Goal: Transaction & Acquisition: Purchase product/service

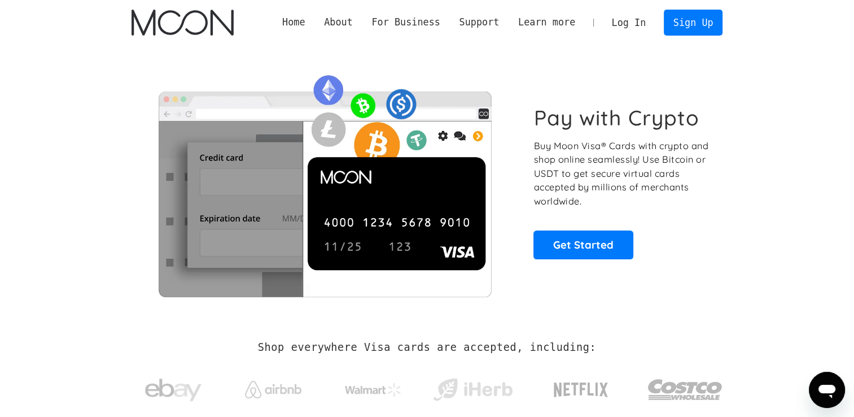
click at [567, 229] on div "Pay with Crypto Buy Moon Visa® Cards with crypto and shop online seamlessly! Us…" at bounding box center [622, 182] width 177 height 154
click at [567, 236] on link "Get Started" at bounding box center [584, 244] width 100 height 28
click at [640, 225] on div "Pay with Crypto Buy Moon Visa® Cards with crypto and shop online seamlessly! Us…" at bounding box center [622, 182] width 177 height 154
click at [608, 250] on link "Get Started" at bounding box center [584, 244] width 100 height 28
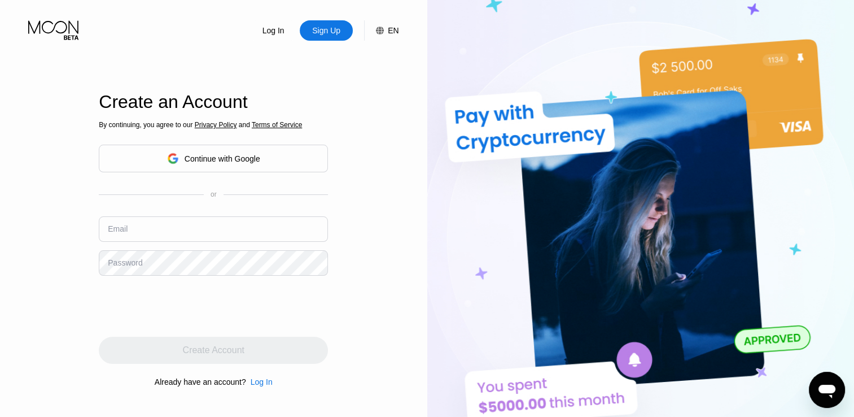
click at [226, 222] on input "text" at bounding box center [213, 228] width 229 height 25
type input "[PERSON_NAME][EMAIL_ADDRESS][DOMAIN_NAME]"
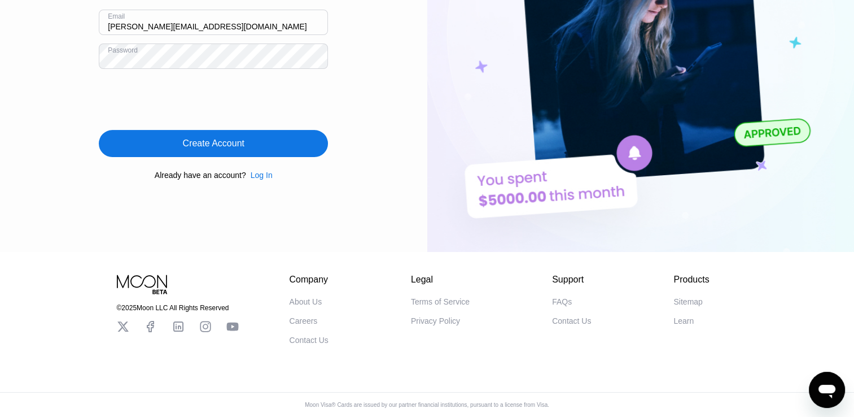
scroll to position [213, 0]
click at [194, 130] on div "Create Account" at bounding box center [213, 143] width 229 height 27
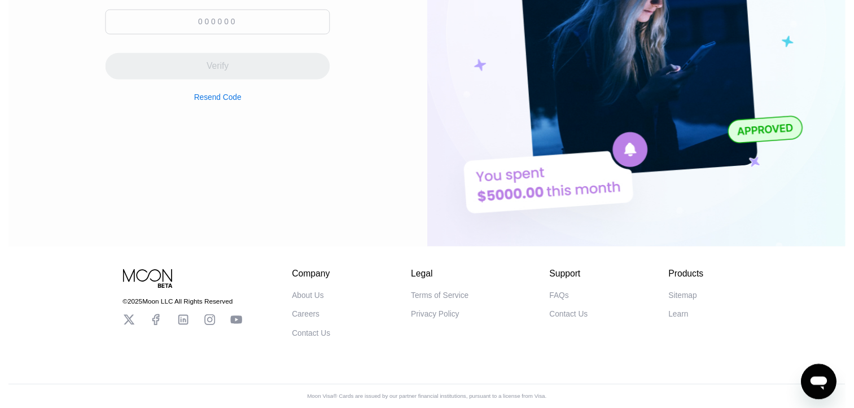
scroll to position [0, 0]
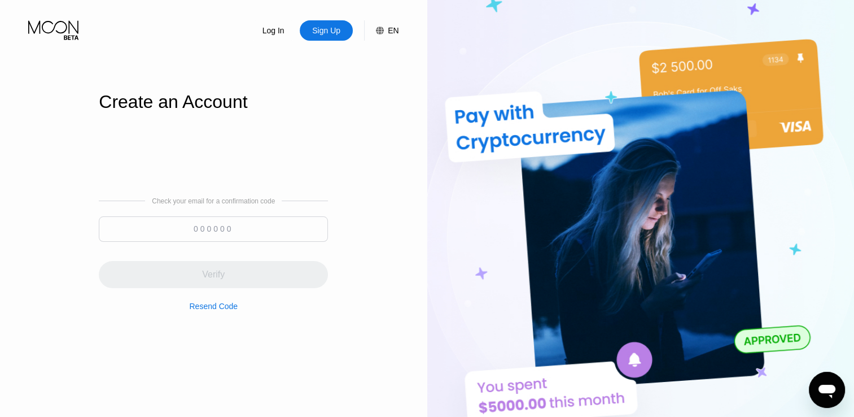
click at [285, 237] on input at bounding box center [213, 228] width 229 height 25
paste input "888644"
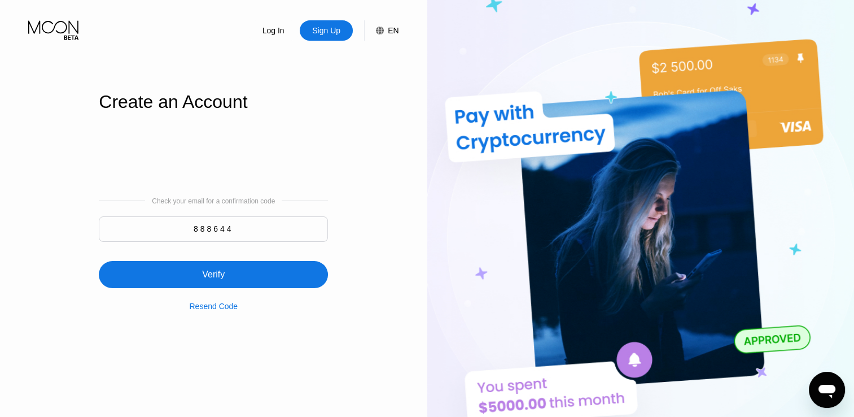
type input "888644"
click at [317, 281] on div "Verify" at bounding box center [213, 274] width 229 height 27
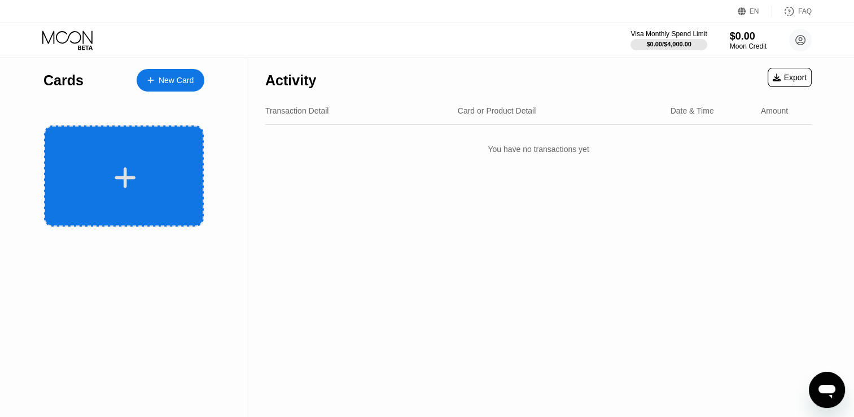
click at [160, 199] on div at bounding box center [124, 175] width 160 height 101
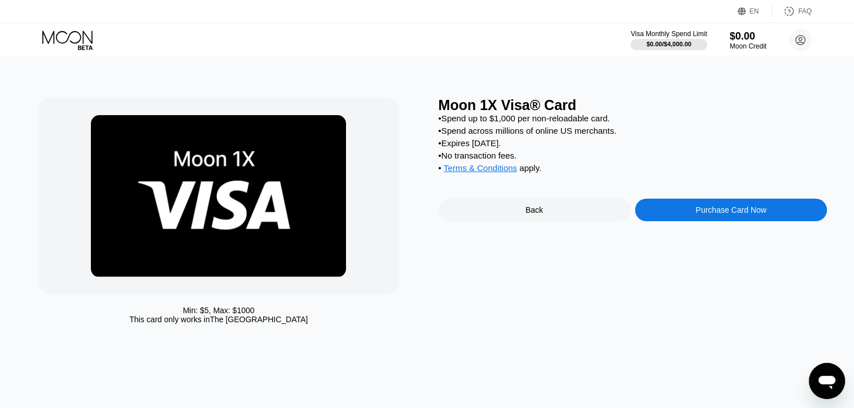
click at [667, 221] on div "Purchase Card Now" at bounding box center [731, 210] width 192 height 23
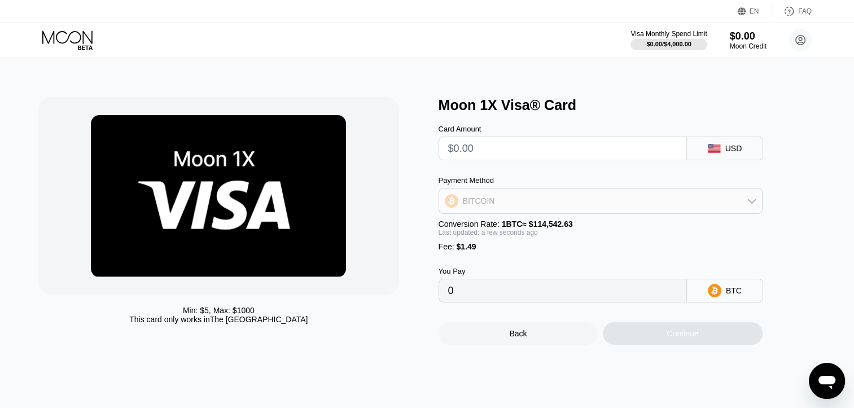
click at [595, 212] on div "BITCOIN" at bounding box center [600, 201] width 323 height 23
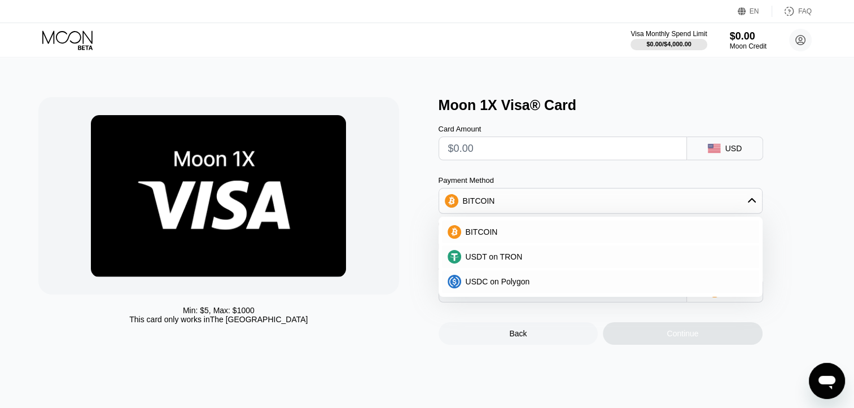
click at [592, 191] on div "Payment Method BITCOIN BITCOIN USDT on TRON USDC on Polygon" at bounding box center [601, 195] width 324 height 38
click at [591, 184] on div "Payment Method" at bounding box center [601, 180] width 324 height 8
click at [583, 202] on div "BITCOIN" at bounding box center [600, 201] width 323 height 23
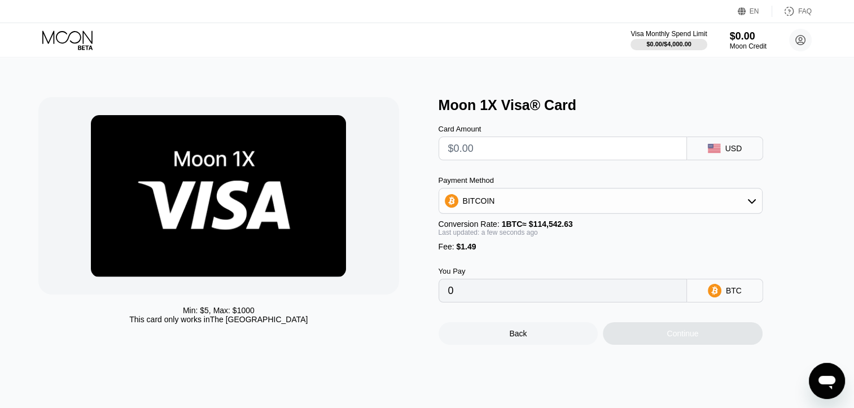
click at [81, 47] on icon at bounding box center [68, 40] width 53 height 20
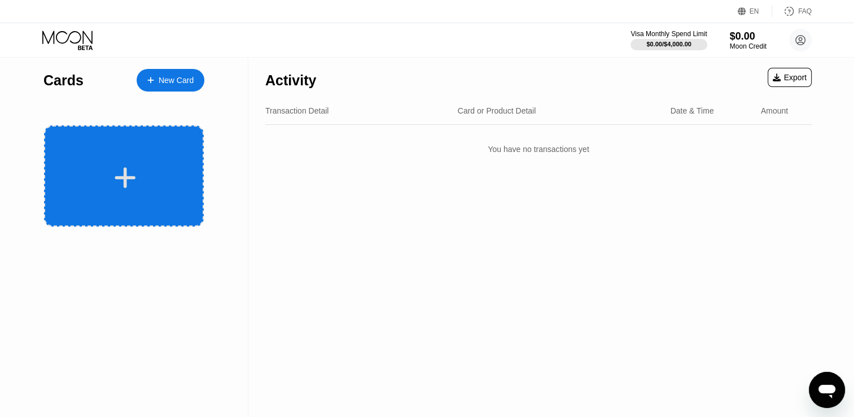
click at [142, 145] on div at bounding box center [124, 175] width 160 height 101
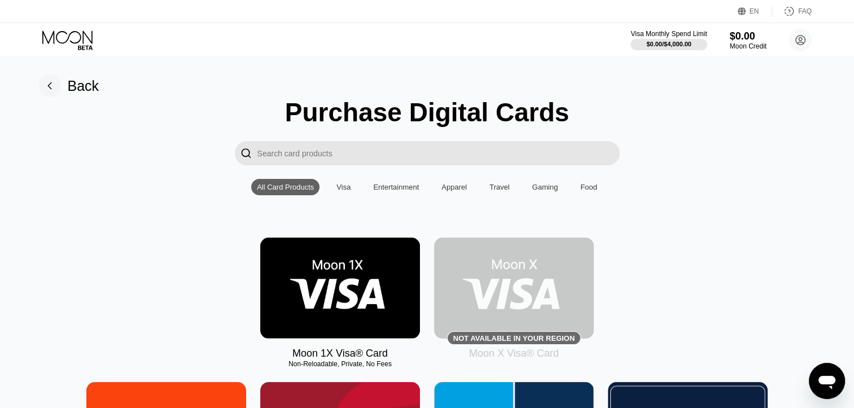
click at [329, 288] on img at bounding box center [340, 288] width 160 height 101
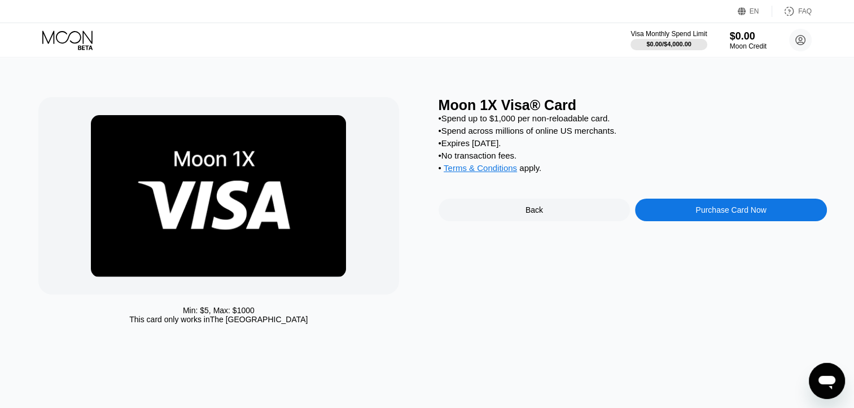
click at [644, 212] on div "Purchase Card Now" at bounding box center [731, 210] width 192 height 23
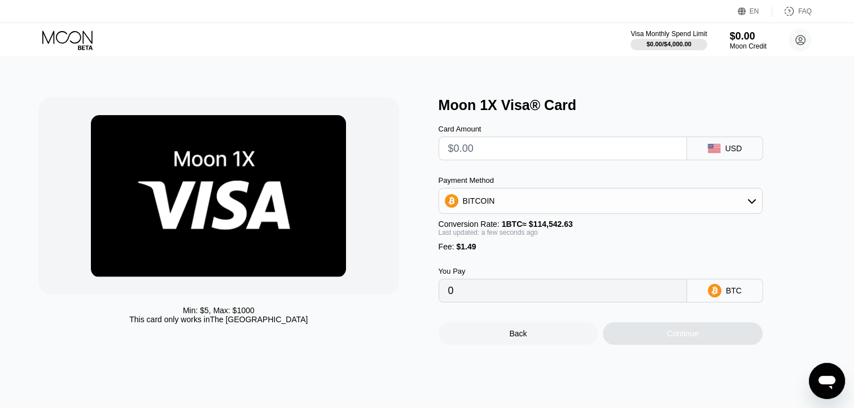
click at [472, 202] on div "BITCOIN" at bounding box center [479, 201] width 32 height 9
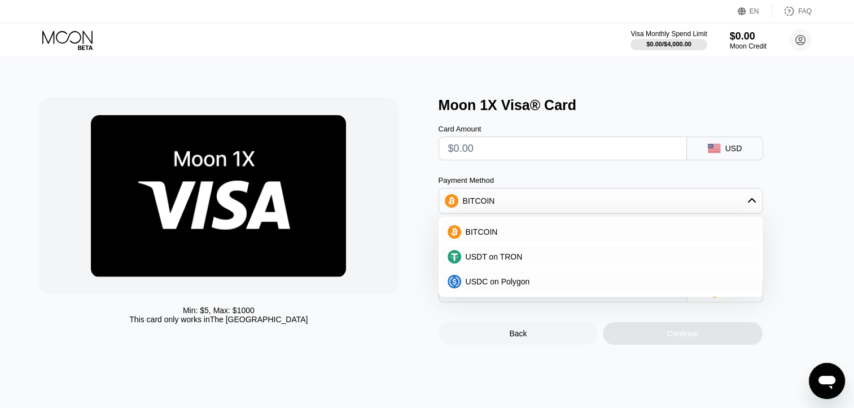
click at [477, 191] on div "Payment Method BITCOIN BITCOIN USDT on TRON USDC on Polygon" at bounding box center [601, 195] width 324 height 38
click at [479, 200] on div "BITCOIN" at bounding box center [600, 201] width 323 height 23
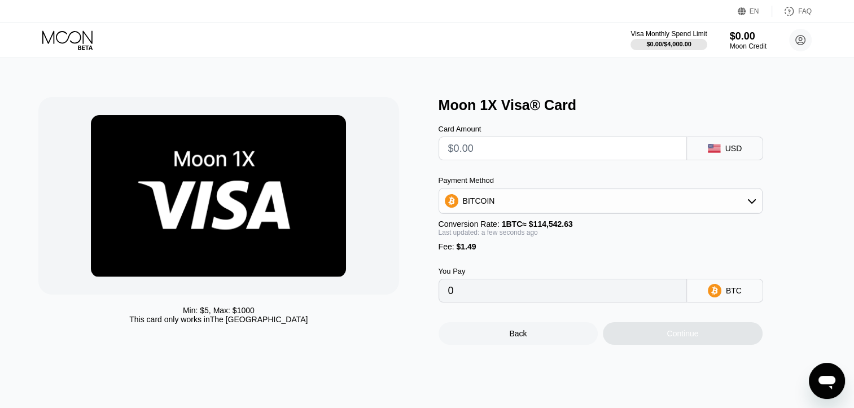
click at [522, 181] on div "Payment Method" at bounding box center [601, 180] width 324 height 8
click at [475, 206] on div "BITCOIN" at bounding box center [479, 201] width 32 height 9
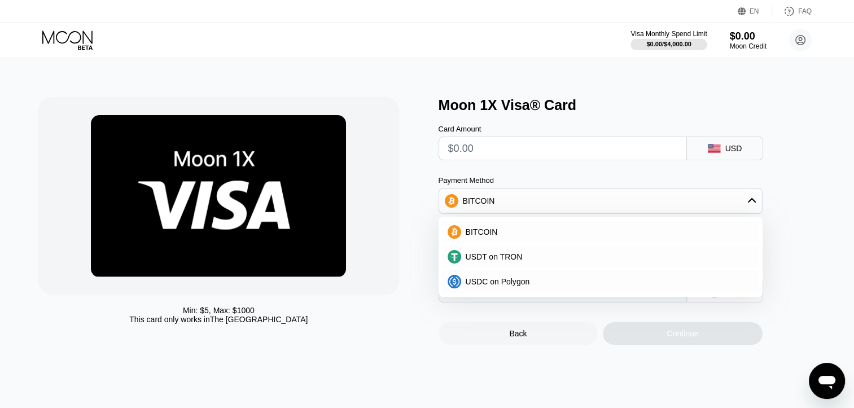
click at [469, 206] on div "BITCOIN" at bounding box center [479, 201] width 32 height 9
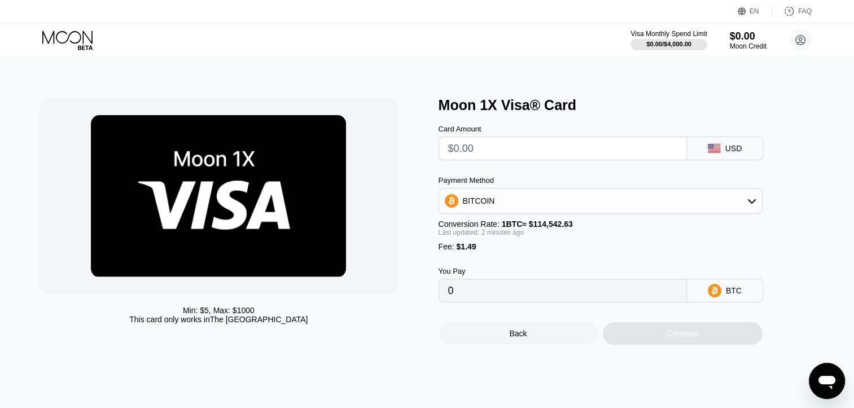
click at [514, 200] on div "BITCOIN" at bounding box center [600, 201] width 323 height 23
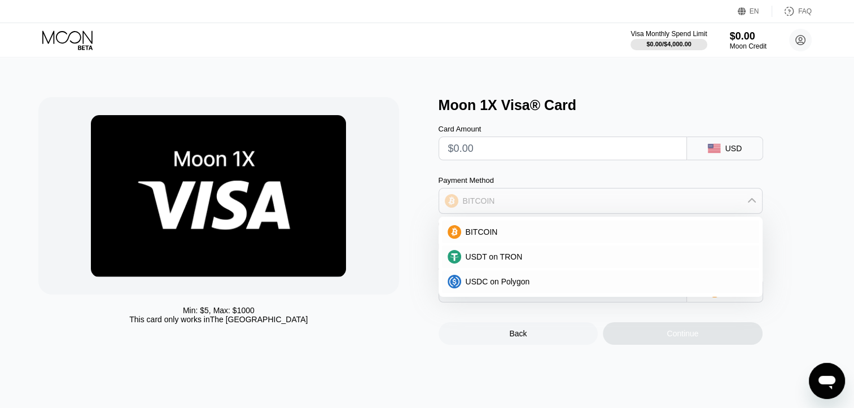
click at [514, 200] on div "BITCOIN" at bounding box center [600, 201] width 323 height 23
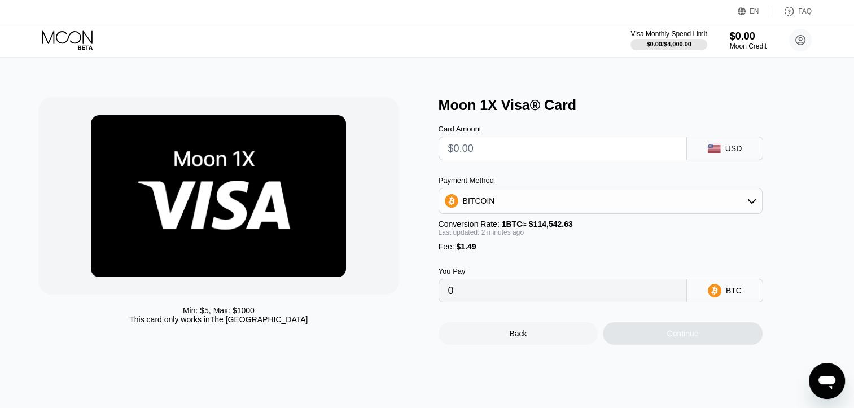
drag, startPoint x: 486, startPoint y: 155, endPoint x: 404, endPoint y: 190, distance: 89.1
click at [404, 190] on div "Min: $ 5 , Max: $ 1000 This card only works in The United States Moon 1X Visa® …" at bounding box center [427, 221] width 778 height 248
type input "$5"
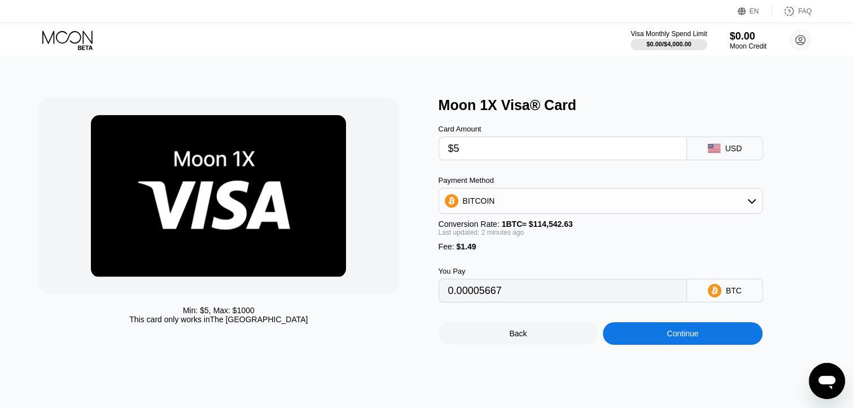
type input "0.00005667"
type input "$5"
click at [508, 260] on div "You Pay 0.00005667 BTC" at bounding box center [619, 276] width 361 height 51
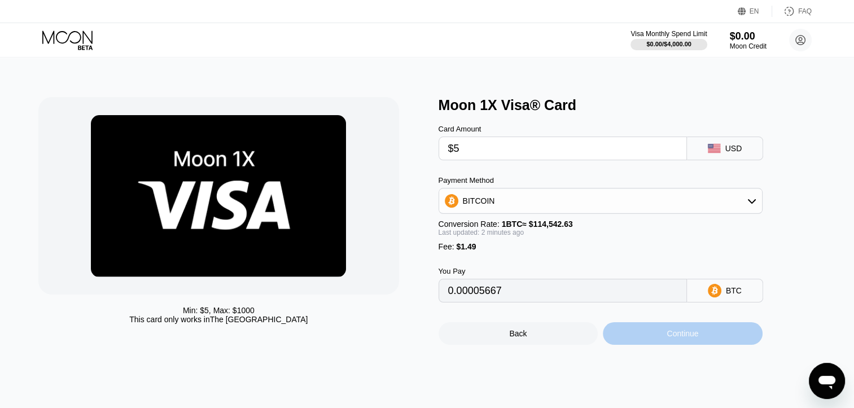
click at [642, 335] on div "Continue" at bounding box center [683, 333] width 160 height 23
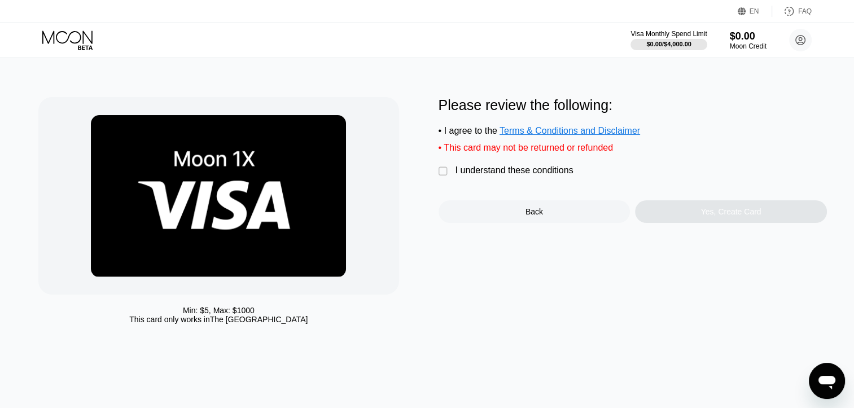
click at [556, 176] on div "I understand these conditions" at bounding box center [515, 170] width 118 height 10
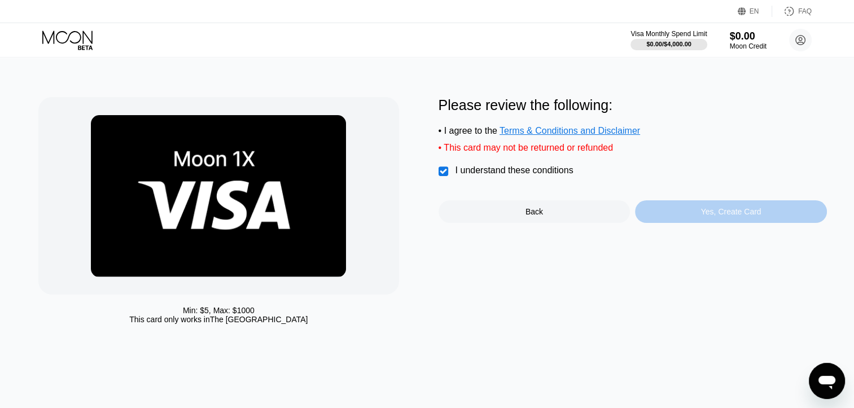
drag, startPoint x: 682, startPoint y: 227, endPoint x: 602, endPoint y: 205, distance: 83.2
click at [602, 205] on div "Please review the following: • I agree to the Terms & Conditions and Disclaimer…" at bounding box center [633, 160] width 389 height 126
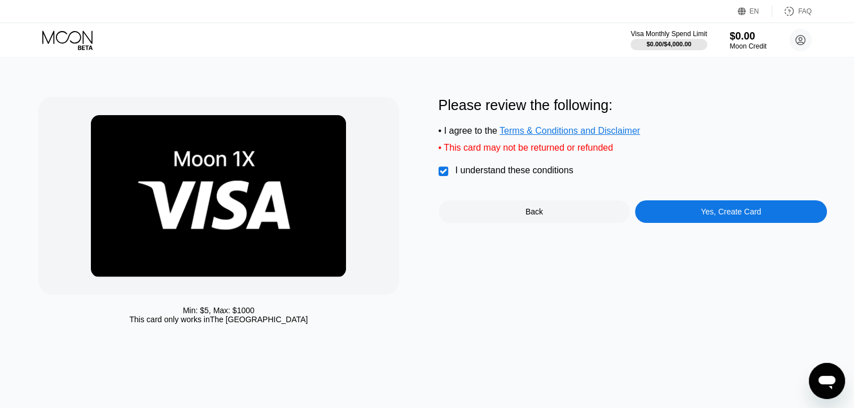
click at [594, 213] on div "Back" at bounding box center [535, 211] width 192 height 23
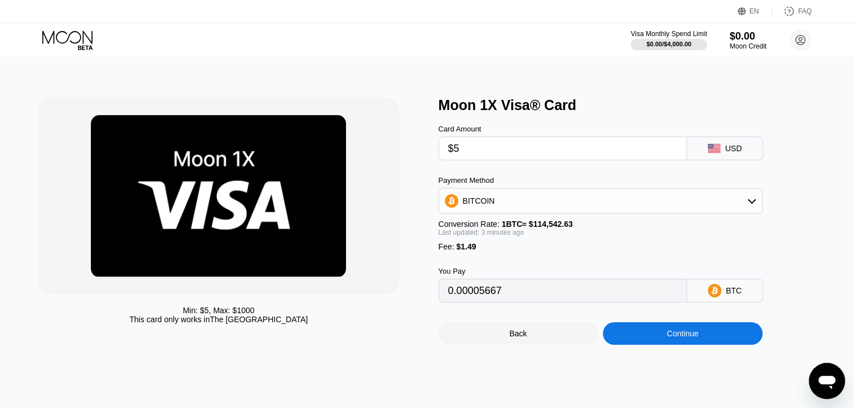
type input "0.00005668"
click at [468, 211] on div "BITCOIN" at bounding box center [600, 201] width 323 height 23
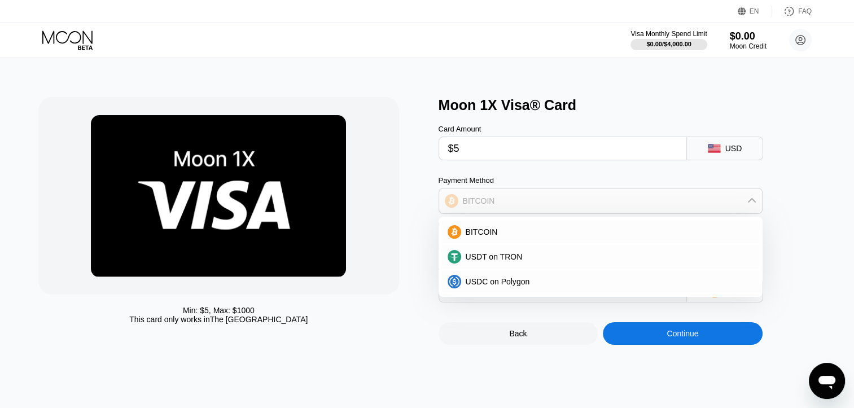
click at [466, 211] on div "BITCOIN" at bounding box center [600, 201] width 323 height 23
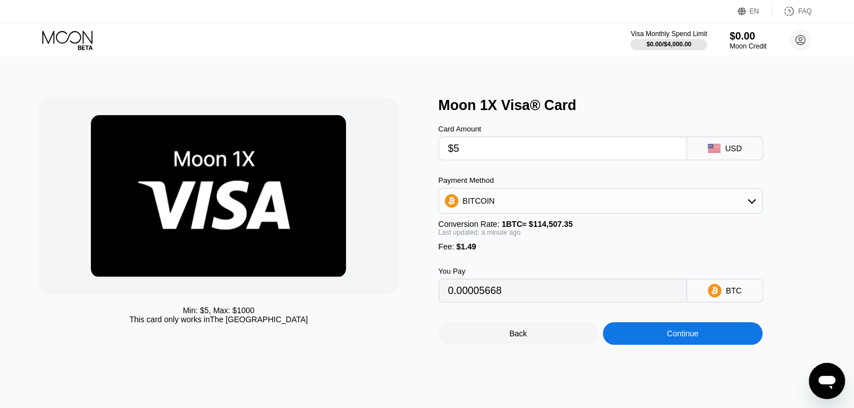
click at [618, 340] on div "Continue" at bounding box center [683, 333] width 160 height 23
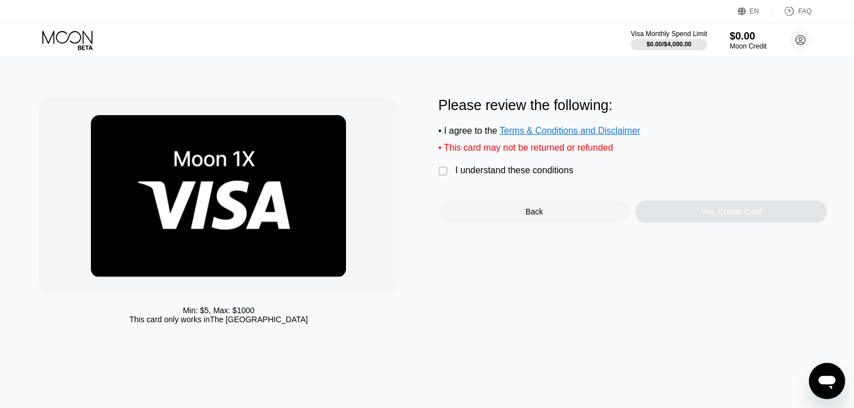
click at [539, 177] on div " I understand these conditions" at bounding box center [509, 171] width 141 height 12
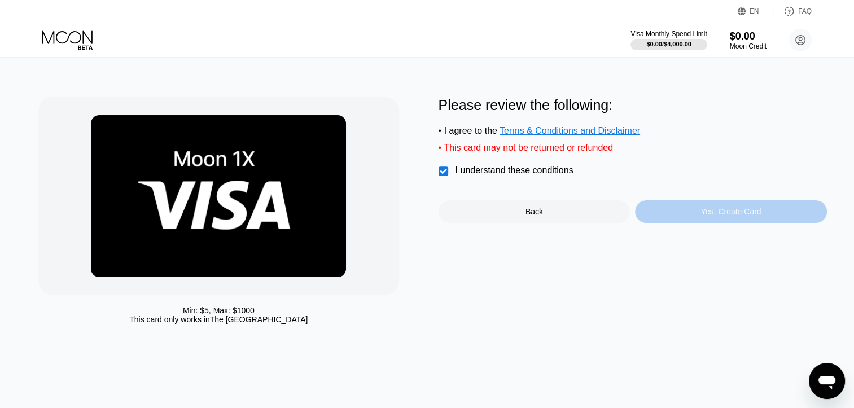
click at [655, 215] on div "Yes, Create Card" at bounding box center [731, 211] width 192 height 23
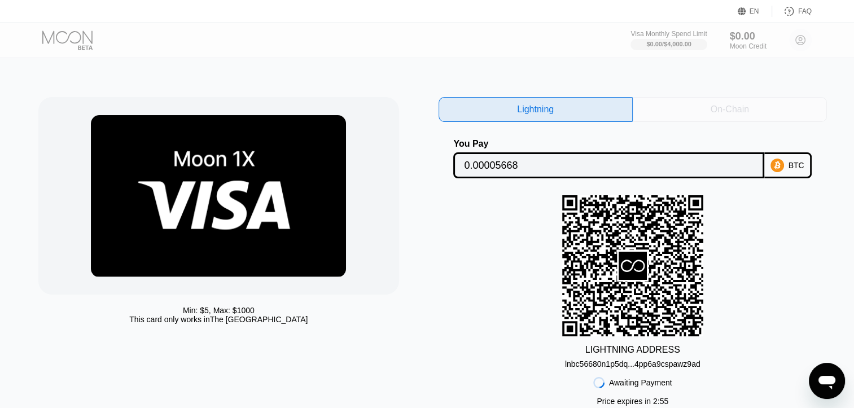
click at [698, 108] on div "On-Chain" at bounding box center [730, 109] width 194 height 25
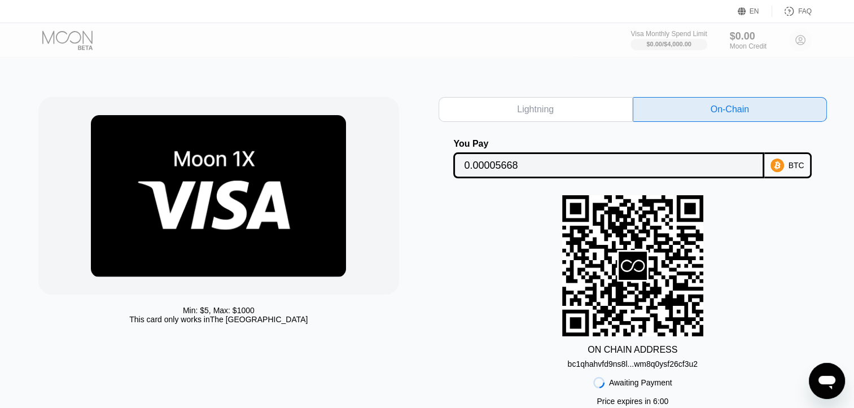
click at [612, 110] on div "Lightning" at bounding box center [536, 109] width 194 height 25
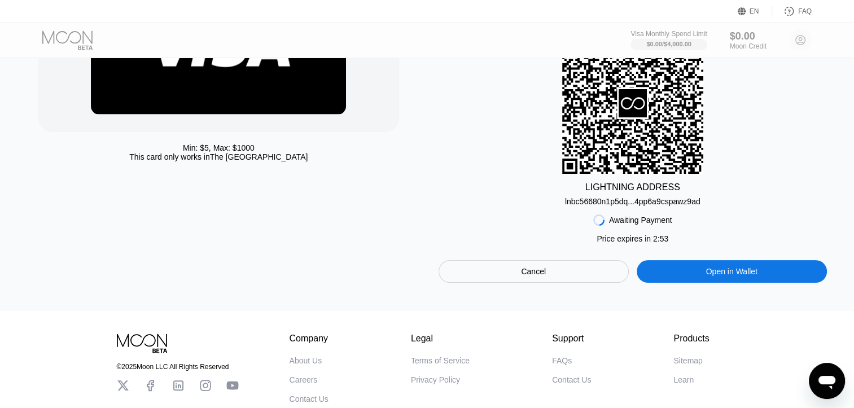
scroll to position [175, 0]
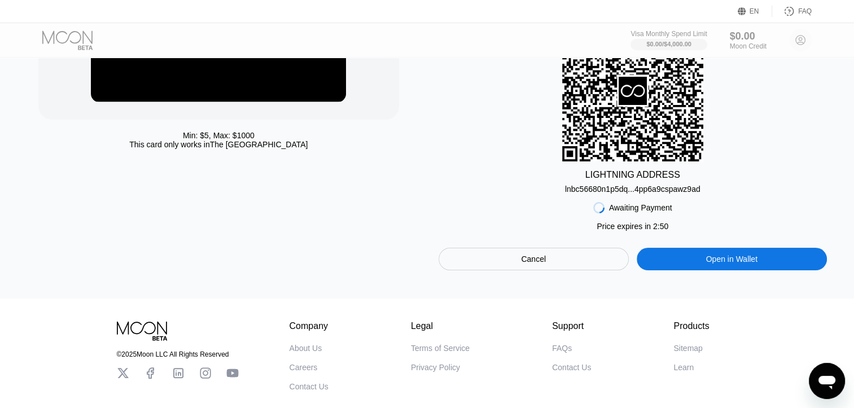
click at [601, 252] on div "Awaiting Payment Price expires in 2 : 50 Price expires in 5 : 57 Cancel Open in…" at bounding box center [633, 232] width 389 height 77
click at [594, 259] on div "Cancel" at bounding box center [534, 259] width 190 height 23
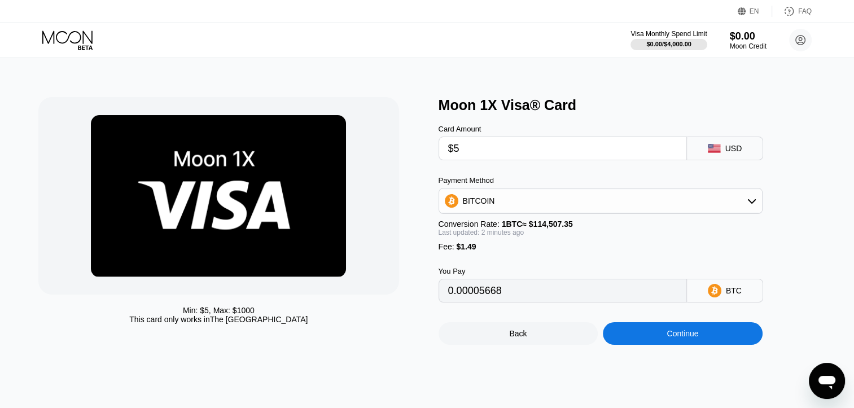
click at [527, 355] on div "Min: $ 5 , Max: $ 1000 This card only works in The United States Moon 1X Visa® …" at bounding box center [427, 233] width 863 height 351
click at [526, 338] on div "Back" at bounding box center [518, 333] width 18 height 9
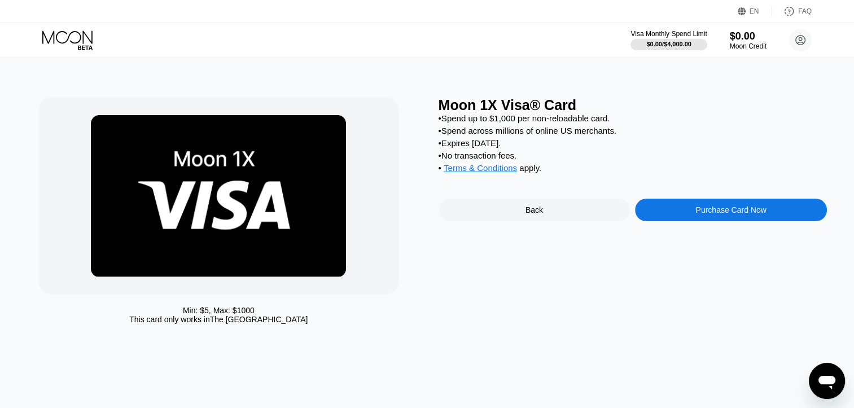
click at [535, 215] on div "Back" at bounding box center [535, 210] width 18 height 9
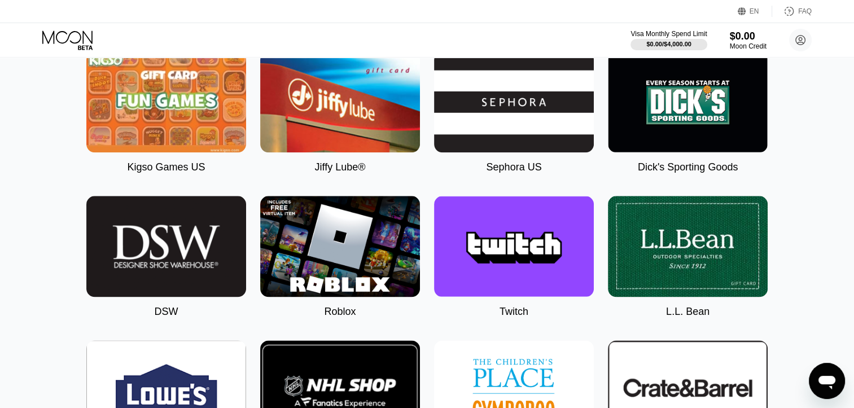
scroll to position [1342, 0]
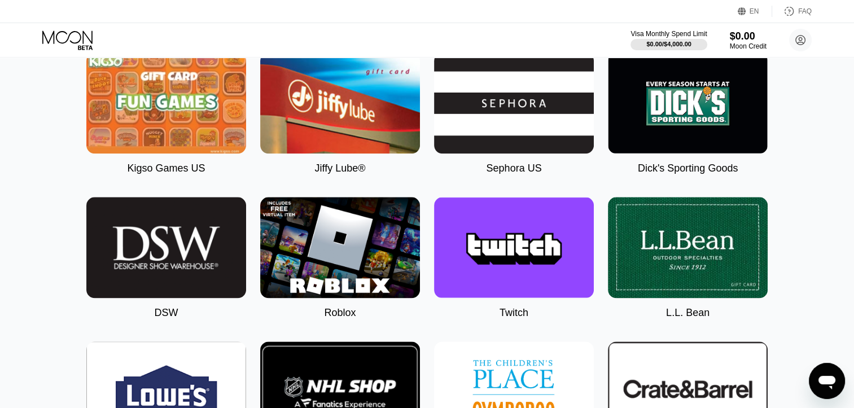
click at [299, 260] on img at bounding box center [340, 247] width 160 height 101
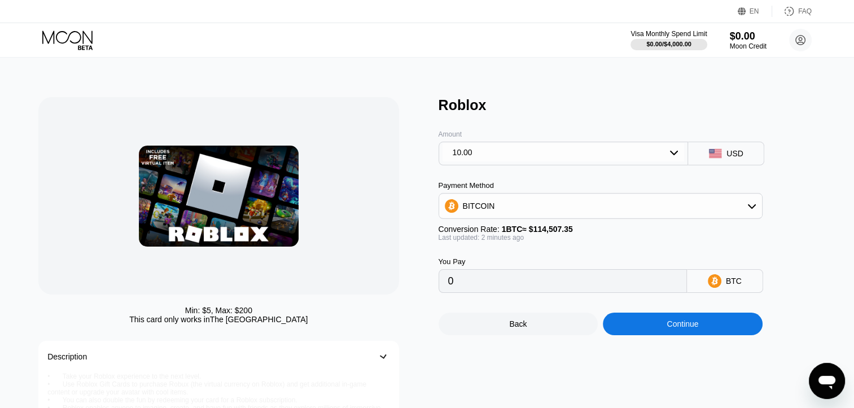
type input "0.00008734"
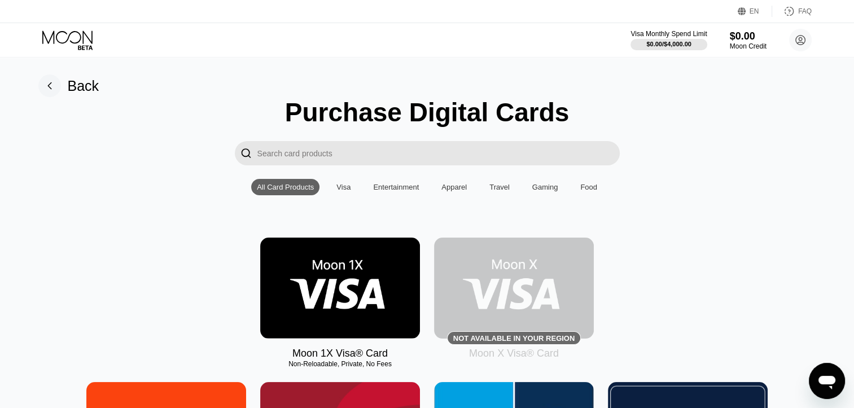
click at [337, 184] on div "Visa" at bounding box center [343, 187] width 25 height 16
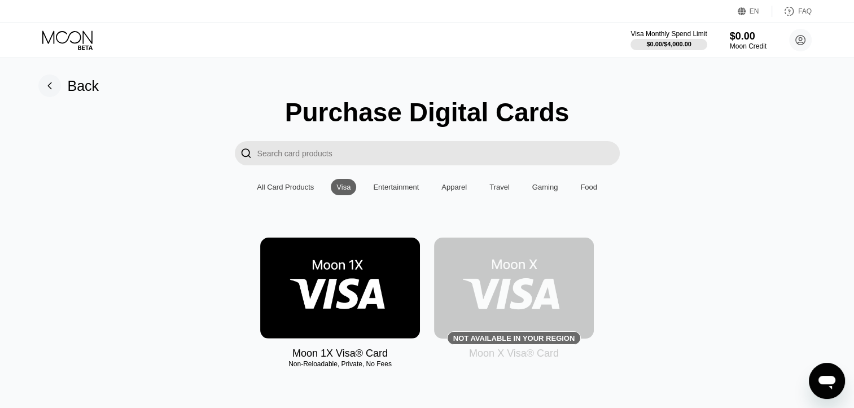
click at [303, 195] on div "All Card Products" at bounding box center [285, 187] width 68 height 16
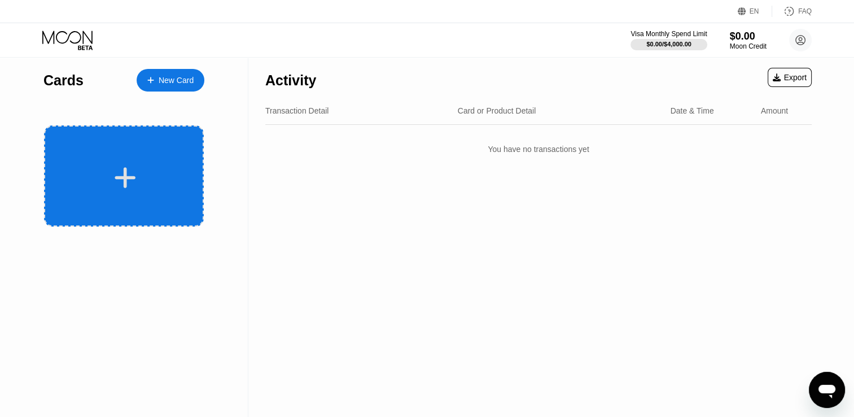
click at [150, 178] on div at bounding box center [125, 177] width 140 height 25
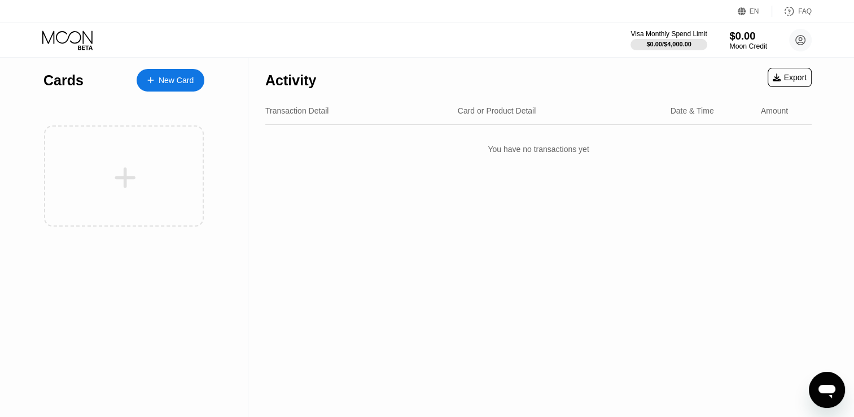
click at [739, 45] on div "Moon Credit" at bounding box center [749, 46] width 38 height 8
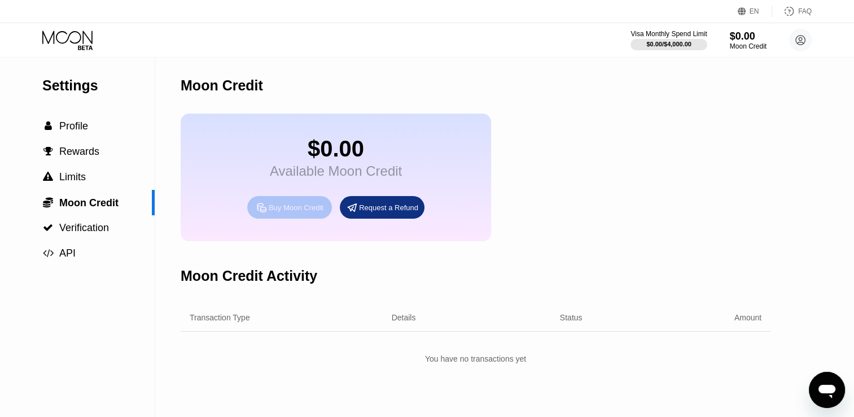
click at [302, 209] on div "Buy Moon Credit" at bounding box center [289, 207] width 85 height 23
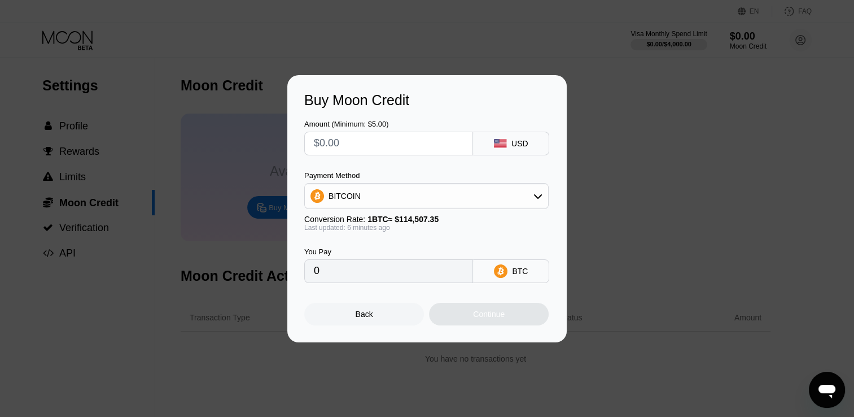
click at [248, 236] on div "Buy Moon Credit Amount (Minimum: $5.00) USD Payment Method BITCOIN Conversion R…" at bounding box center [427, 208] width 854 height 267
click at [377, 318] on div "Back" at bounding box center [364, 314] width 120 height 23
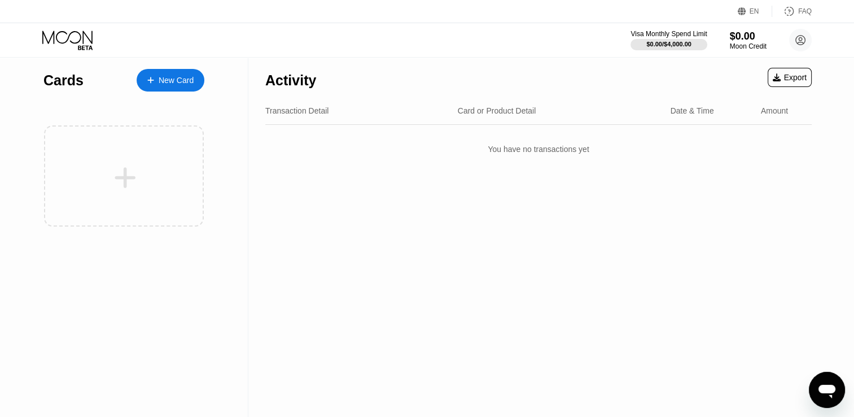
click at [93, 37] on icon at bounding box center [68, 40] width 53 height 20
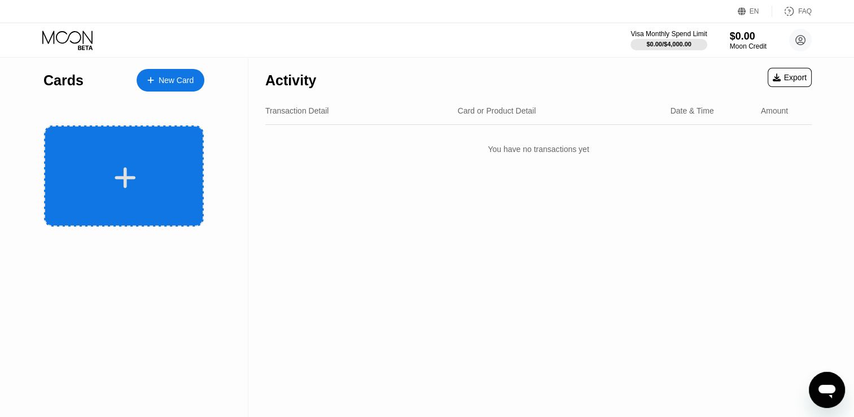
click at [168, 171] on div at bounding box center [125, 177] width 140 height 25
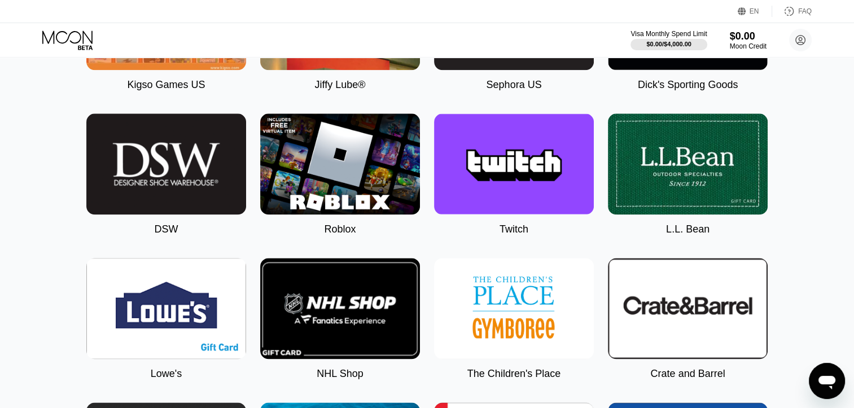
scroll to position [1425, 0]
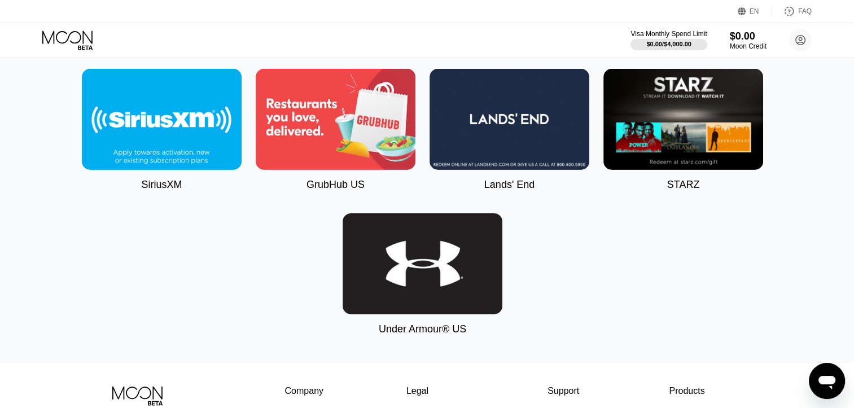
scroll to position [3645, 5]
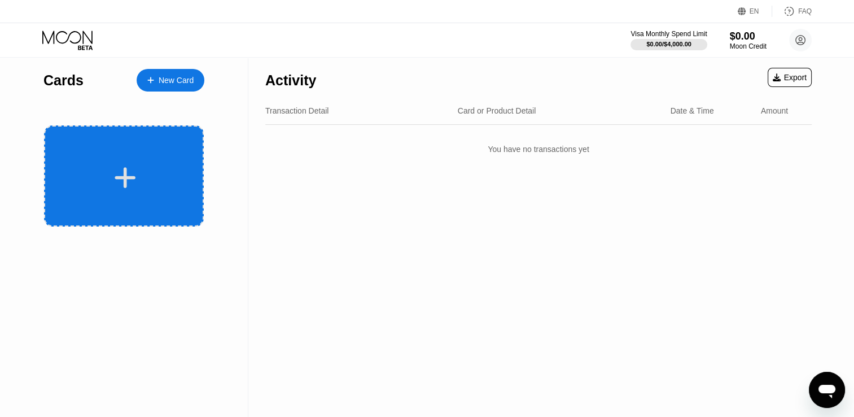
click at [68, 155] on div at bounding box center [124, 175] width 160 height 101
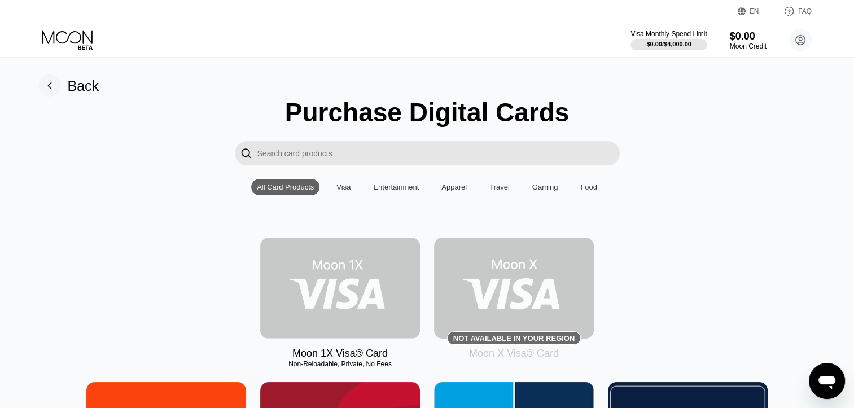
click at [334, 264] on img at bounding box center [340, 288] width 160 height 101
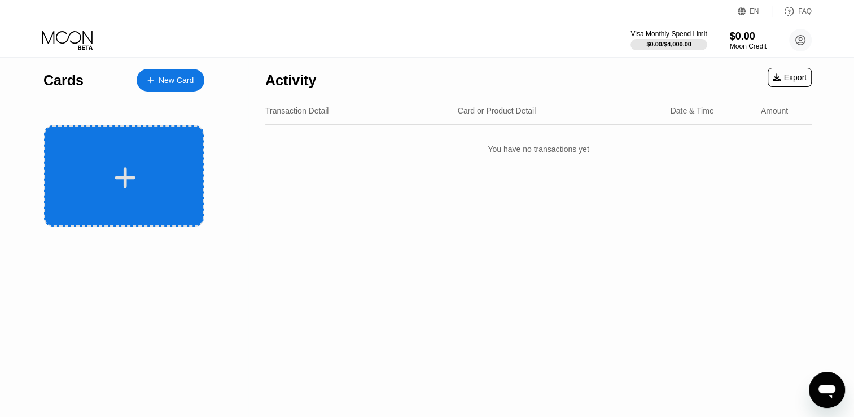
click at [163, 172] on div at bounding box center [125, 177] width 140 height 25
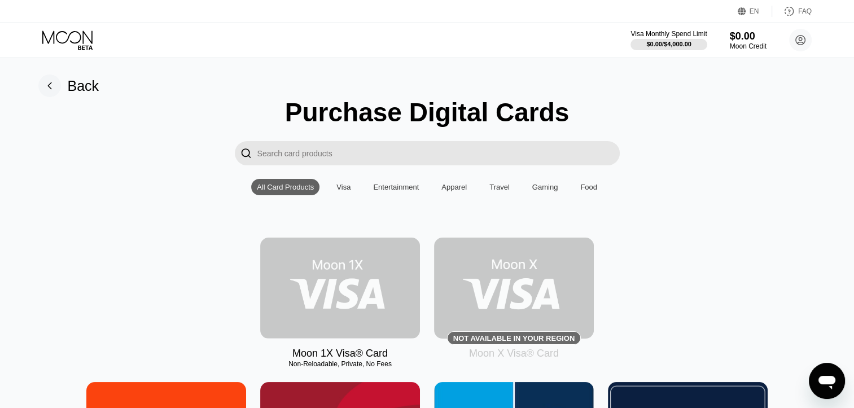
click at [314, 279] on img at bounding box center [340, 288] width 160 height 101
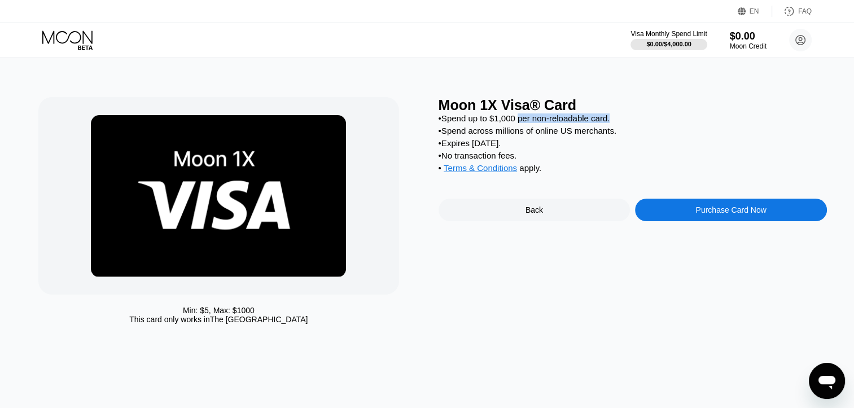
drag, startPoint x: 518, startPoint y: 120, endPoint x: 633, endPoint y: 116, distance: 114.7
click at [633, 116] on div "• Spend up to $1,000 per non-reloadable card." at bounding box center [633, 119] width 389 height 10
drag, startPoint x: 633, startPoint y: 116, endPoint x: 586, endPoint y: 150, distance: 57.5
click at [586, 148] on div "• Expires [DATE]." at bounding box center [633, 143] width 389 height 10
